Goal: Task Accomplishment & Management: Manage account settings

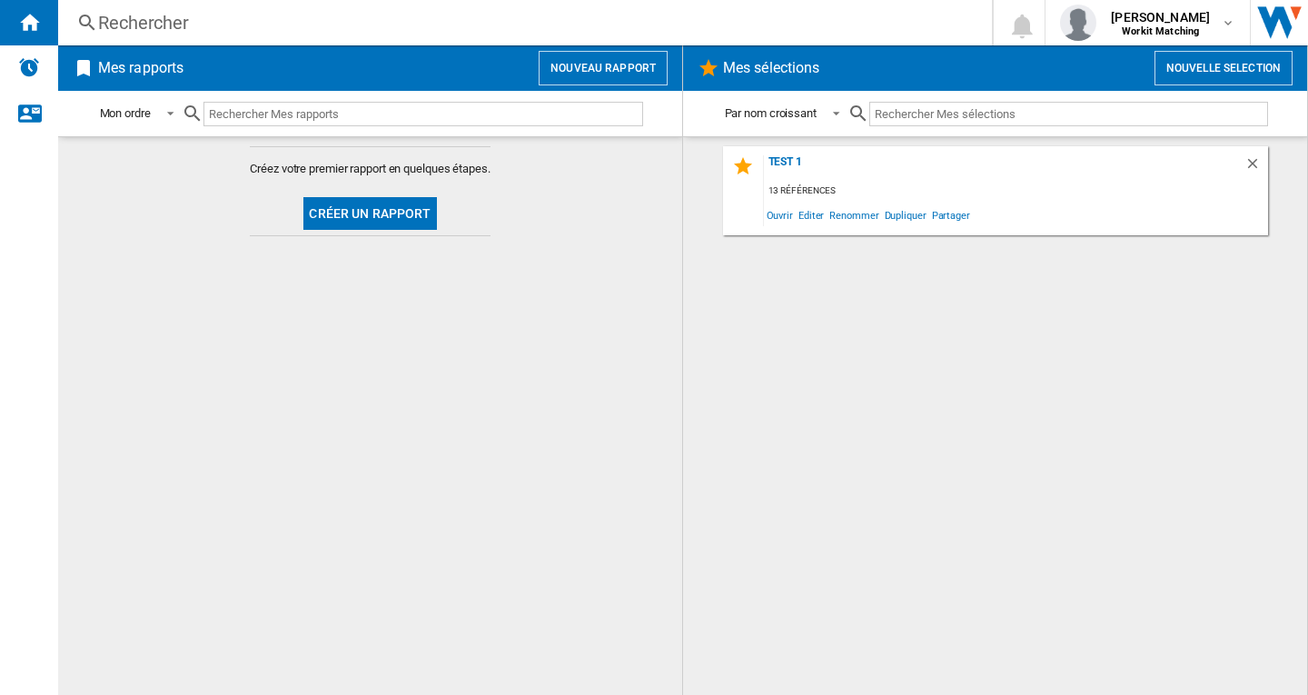
click at [177, 21] on div "Rechercher" at bounding box center [521, 22] width 846 height 25
click at [1142, 33] on b "Workit Matching" at bounding box center [1160, 31] width 77 height 12
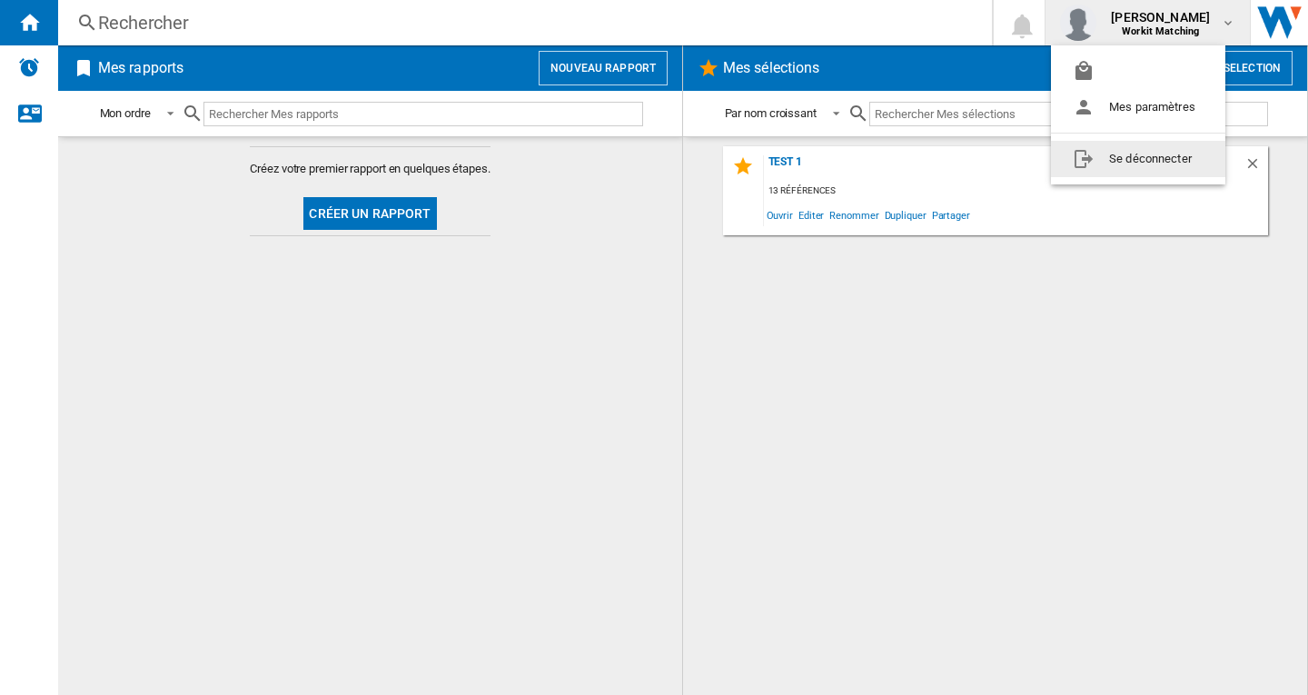
click at [1137, 164] on button "Se déconnecter" at bounding box center [1138, 159] width 174 height 36
